Goal: Task Accomplishment & Management: Use online tool/utility

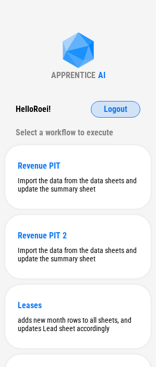
click at [103, 108] on button "Logout" at bounding box center [115, 109] width 49 height 17
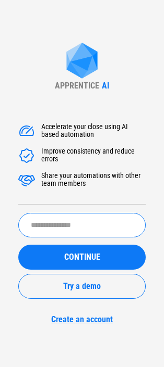
click at [70, 213] on input "text" at bounding box center [81, 225] width 127 height 24
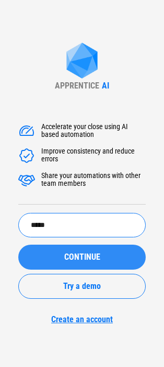
type input "*****"
click at [59, 255] on div "CONTINUE" at bounding box center [82, 257] width 102 height 8
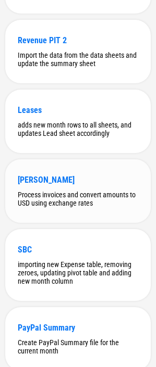
scroll to position [192, 0]
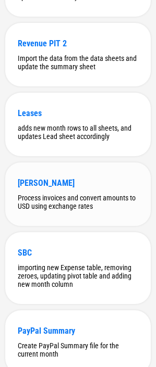
click at [80, 216] on div "Dunning Process invoices and convert amounts to USD using exchange rates" at bounding box center [77, 195] width 145 height 64
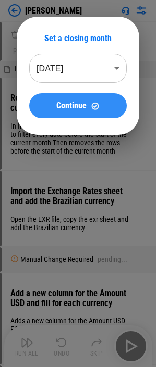
click at [68, 99] on button "Continue" at bounding box center [77, 105] width 97 height 25
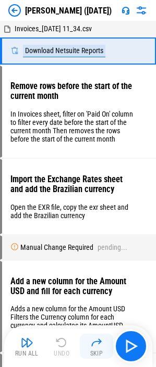
click at [94, 343] on img "button" at bounding box center [96, 342] width 13 height 13
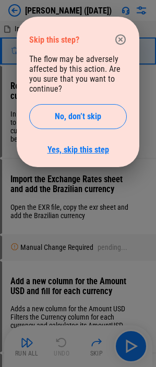
click at [98, 151] on link "Yes, skip this step" at bounding box center [77, 150] width 61 height 10
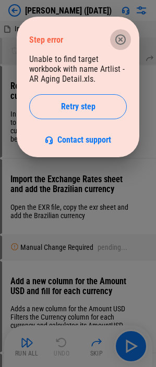
click at [119, 36] on icon "button" at bounding box center [120, 39] width 13 height 13
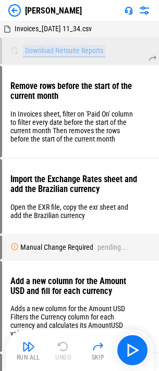
drag, startPoint x: 6, startPoint y: 1, endPoint x: 10, endPoint y: 6, distance: 6.3
click at [6, 1] on div "[PERSON_NAME]" at bounding box center [79, 10] width 159 height 21
click at [10, 6] on img at bounding box center [14, 10] width 13 height 13
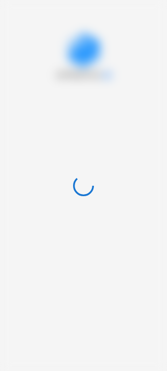
click at [21, 17] on div at bounding box center [83, 185] width 167 height 371
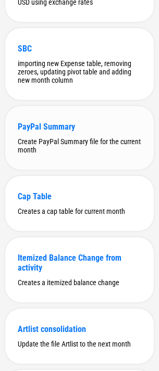
scroll to position [292, 0]
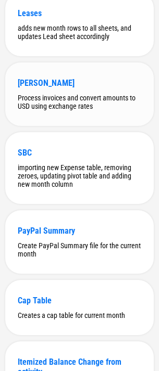
click at [48, 110] on div "Process invoices and convert amounts to USD using exchange rates" at bounding box center [79, 102] width 123 height 17
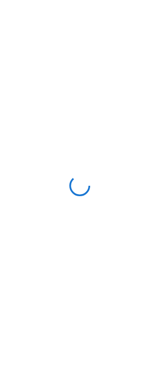
scroll to position [0, 0]
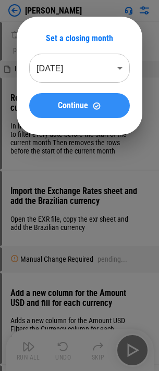
click at [63, 96] on button "Continue" at bounding box center [79, 105] width 101 height 25
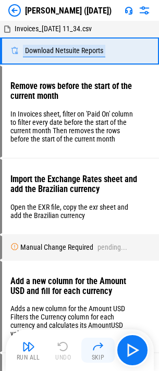
click at [93, 342] on img "button" at bounding box center [98, 347] width 13 height 13
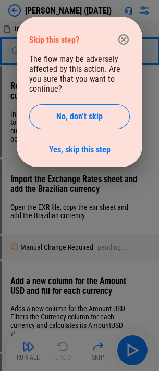
click at [85, 152] on link "Yes, skip this step" at bounding box center [79, 150] width 61 height 10
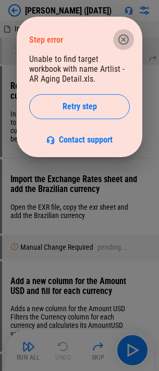
click at [127, 39] on icon "button" at bounding box center [123, 39] width 13 height 13
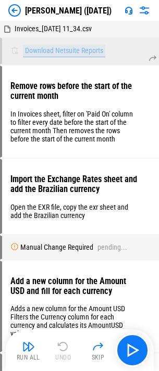
click at [18, 8] on img at bounding box center [14, 10] width 13 height 13
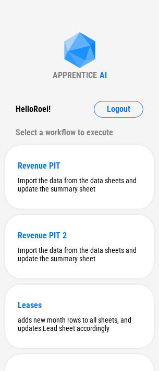
scroll to position [104, 0]
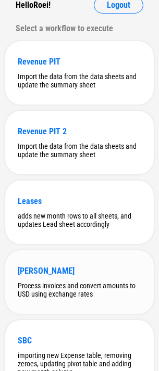
click at [52, 290] on div "Process invoices and convert amounts to USD using exchange rates" at bounding box center [79, 290] width 123 height 17
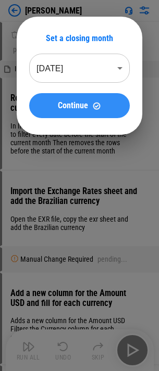
click at [80, 102] on span "Continue" at bounding box center [73, 106] width 30 height 8
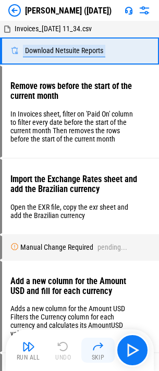
click at [103, 347] on img "button" at bounding box center [98, 347] width 13 height 13
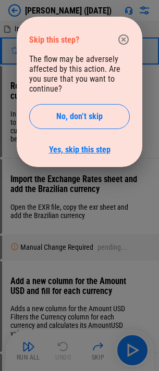
click at [76, 154] on link "Yes, skip this step" at bounding box center [79, 150] width 61 height 10
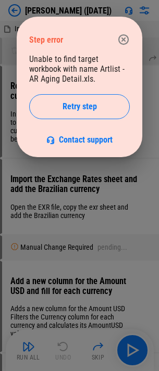
click at [126, 40] on icon "button" at bounding box center [123, 39] width 13 height 13
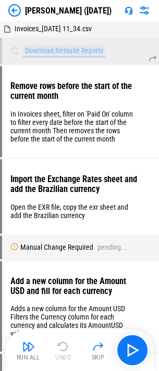
click at [19, 13] on img at bounding box center [14, 10] width 13 height 13
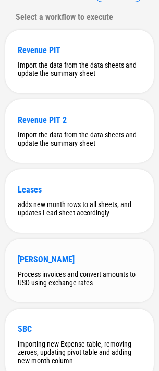
scroll to position [156, 0]
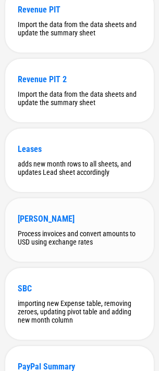
click at [54, 246] on div "Process invoices and convert amounts to USD using exchange rates" at bounding box center [79, 238] width 123 height 17
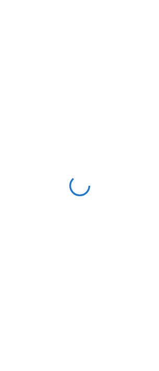
scroll to position [0, 0]
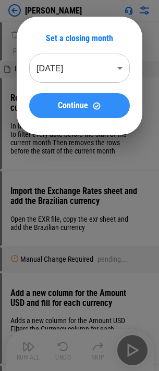
click at [79, 114] on button "Continue" at bounding box center [79, 105] width 101 height 25
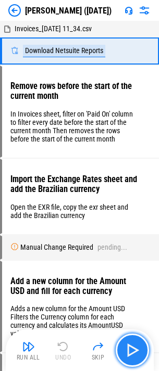
click at [121, 348] on button "button" at bounding box center [132, 350] width 33 height 33
